Goal: Task Accomplishment & Management: Manage account settings

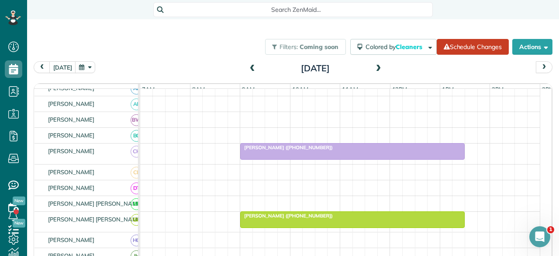
click at [374, 67] on span at bounding box center [379, 69] width 10 height 8
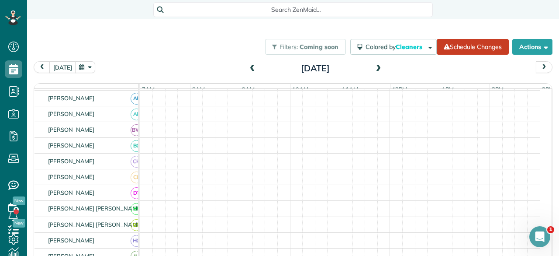
scroll to position [131, 0]
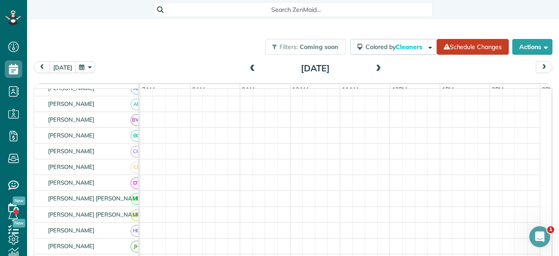
click at [374, 67] on span at bounding box center [379, 69] width 10 height 8
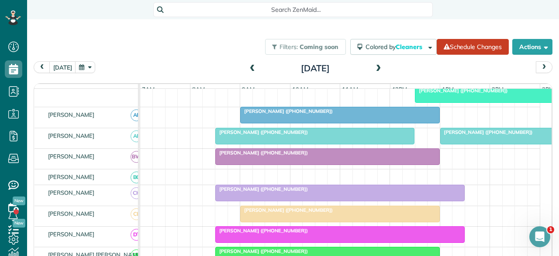
scroll to position [152, 0]
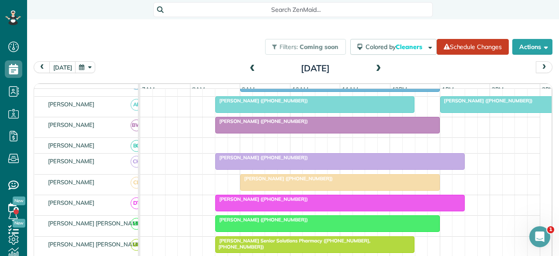
click at [374, 67] on span at bounding box center [379, 69] width 10 height 8
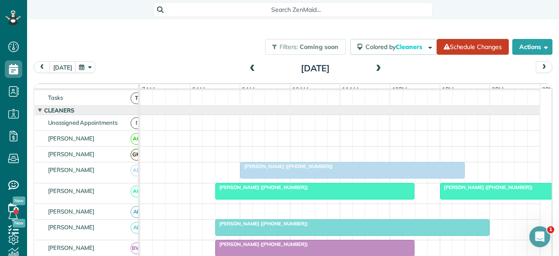
scroll to position [0, 0]
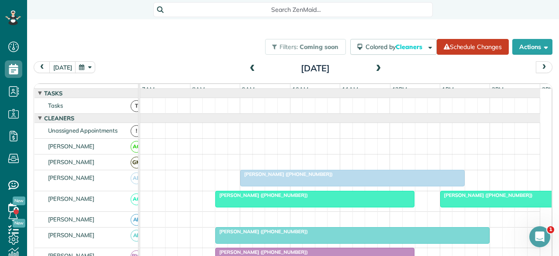
click at [375, 68] on span at bounding box center [379, 69] width 10 height 8
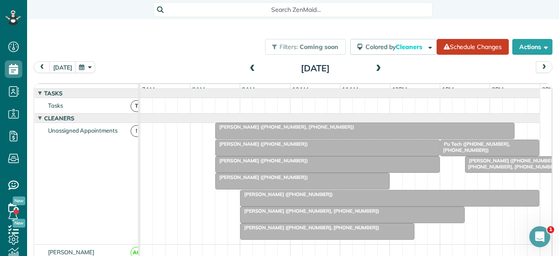
click at [248, 66] on span at bounding box center [253, 69] width 10 height 8
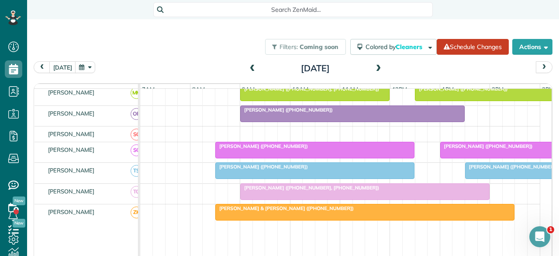
scroll to position [481, 0]
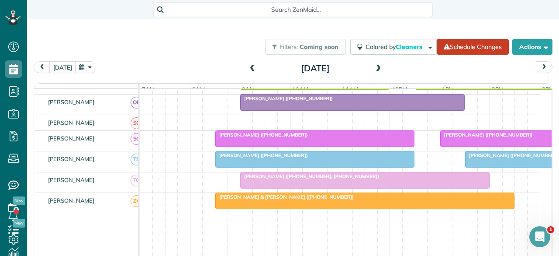
click at [247, 162] on div at bounding box center [315, 159] width 199 height 16
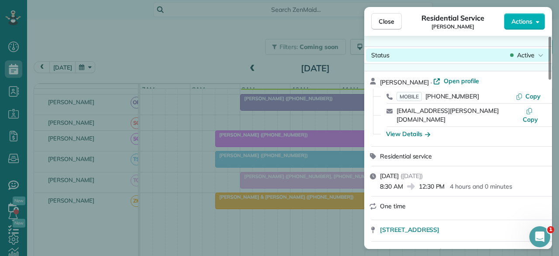
click at [530, 56] on span "Active" at bounding box center [525, 55] width 17 height 9
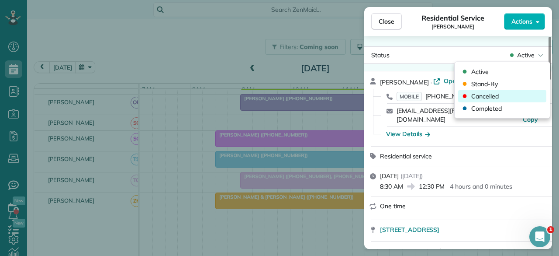
click at [492, 97] on span "Cancelled" at bounding box center [485, 96] width 28 height 9
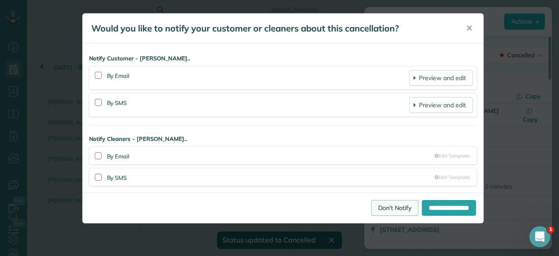
click at [371, 206] on link "Don't Notify" at bounding box center [394, 208] width 47 height 16
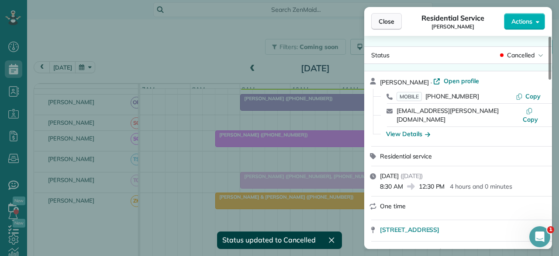
click at [390, 24] on span "Close" at bounding box center [387, 21] width 16 height 9
